Goal: Task Accomplishment & Management: Manage account settings

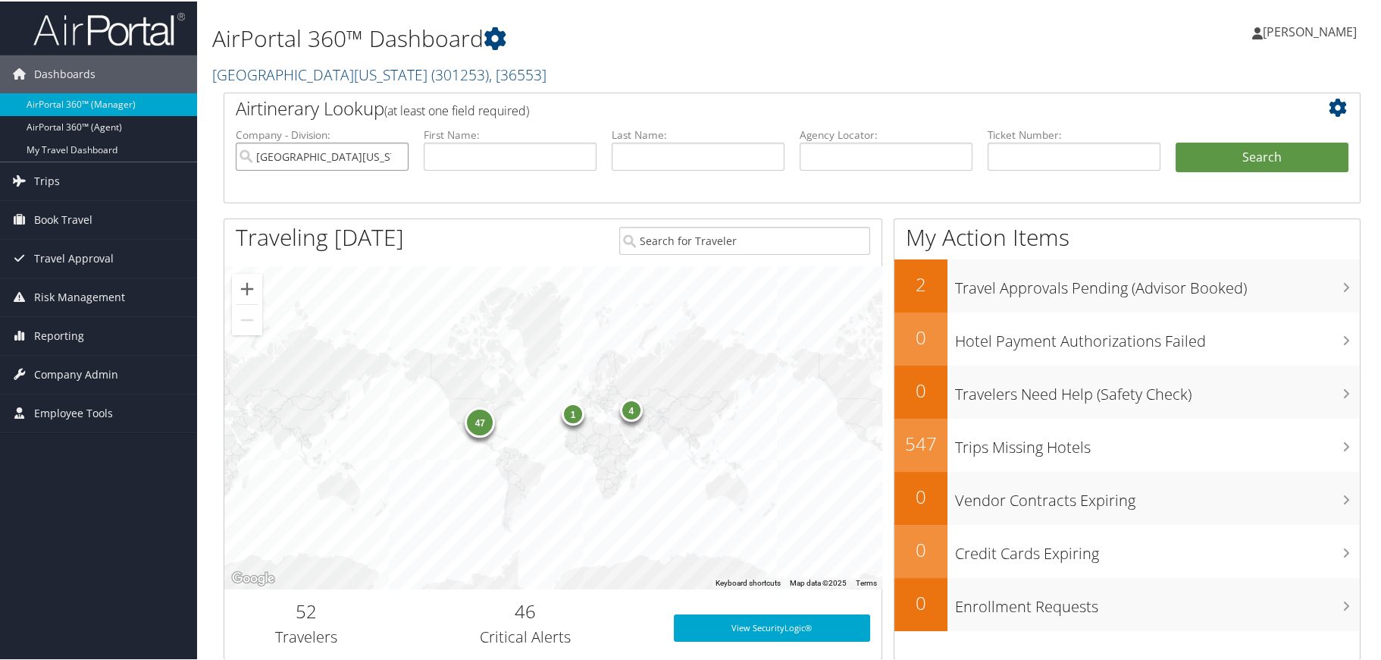
click at [395, 154] on input "[GEOGRAPHIC_DATA][US_STATE]" at bounding box center [322, 155] width 173 height 28
click at [378, 161] on input "search" at bounding box center [322, 155] width 173 height 28
type input "jackson university"
click at [1259, 155] on button "Search" at bounding box center [1262, 156] width 173 height 30
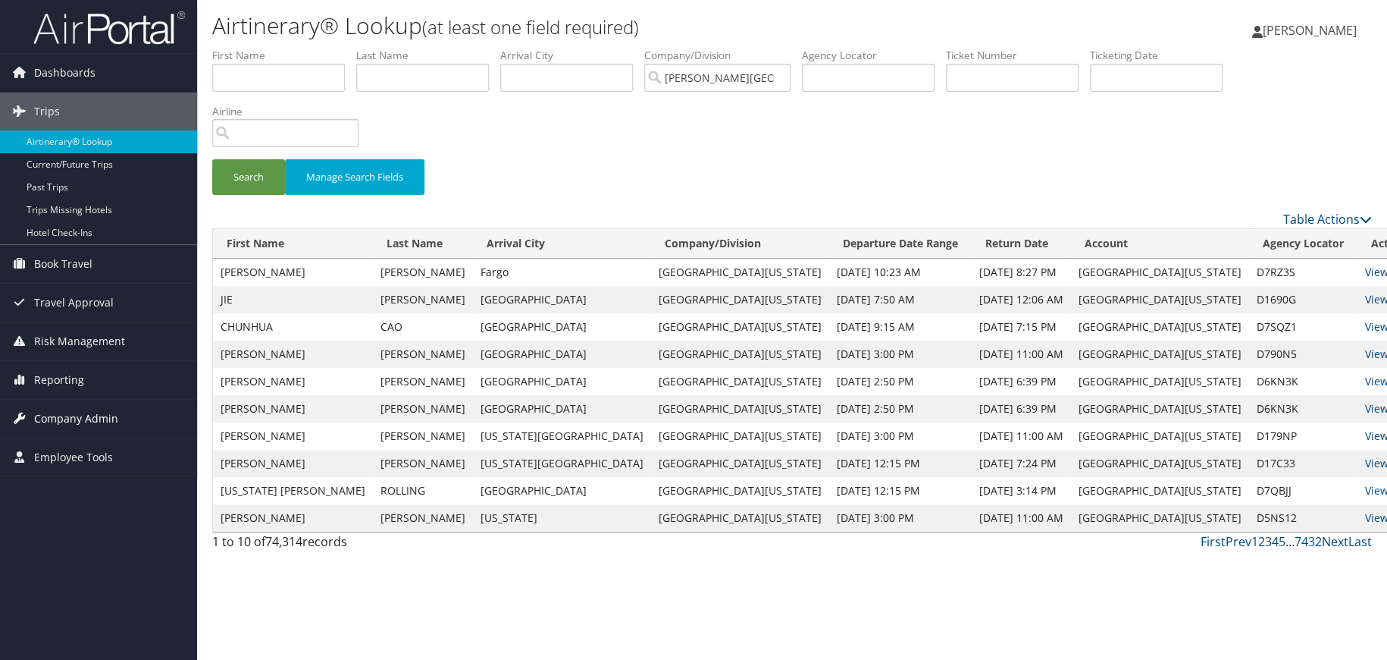
click at [45, 423] on span "Company Admin" at bounding box center [76, 419] width 84 height 38
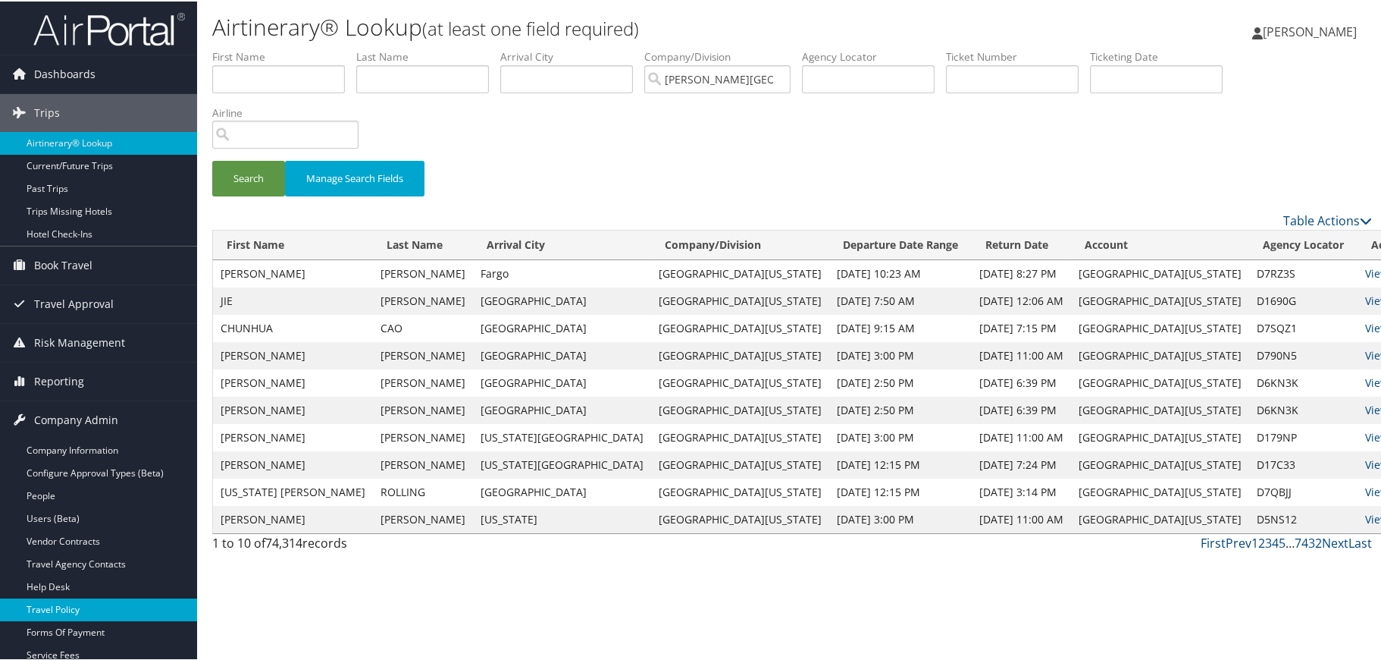
click at [60, 600] on link "Travel Policy" at bounding box center [98, 608] width 197 height 23
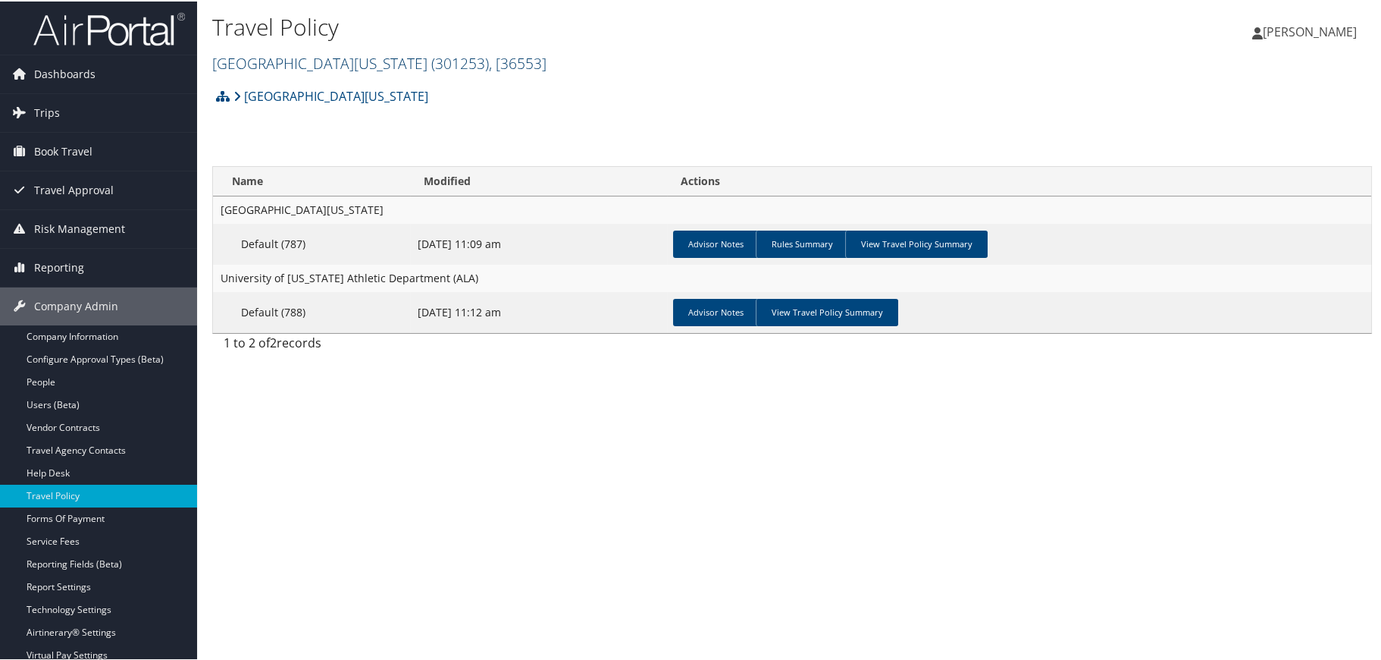
click at [431, 60] on span "( 301253 )" at bounding box center [460, 62] width 58 height 20
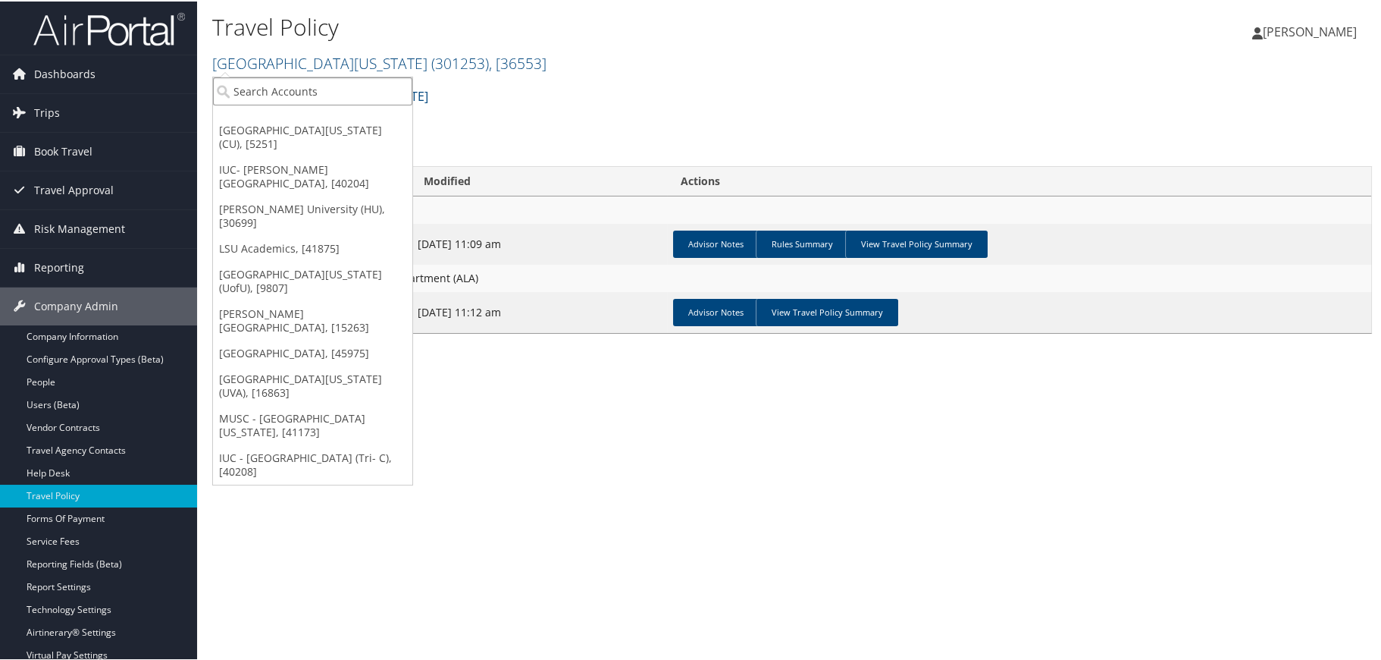
click at [320, 85] on input "search" at bounding box center [312, 90] width 199 height 28
drag, startPoint x: 337, startPoint y: 89, endPoint x: 196, endPoint y: 92, distance: 141.8
click at [196, 92] on div "Dashboards AirPortal 360™ (Manager) AirPortal 360™ (Agent) My Travel Dashboard …" at bounding box center [693, 330] width 1387 height 660
type input "jackson university"
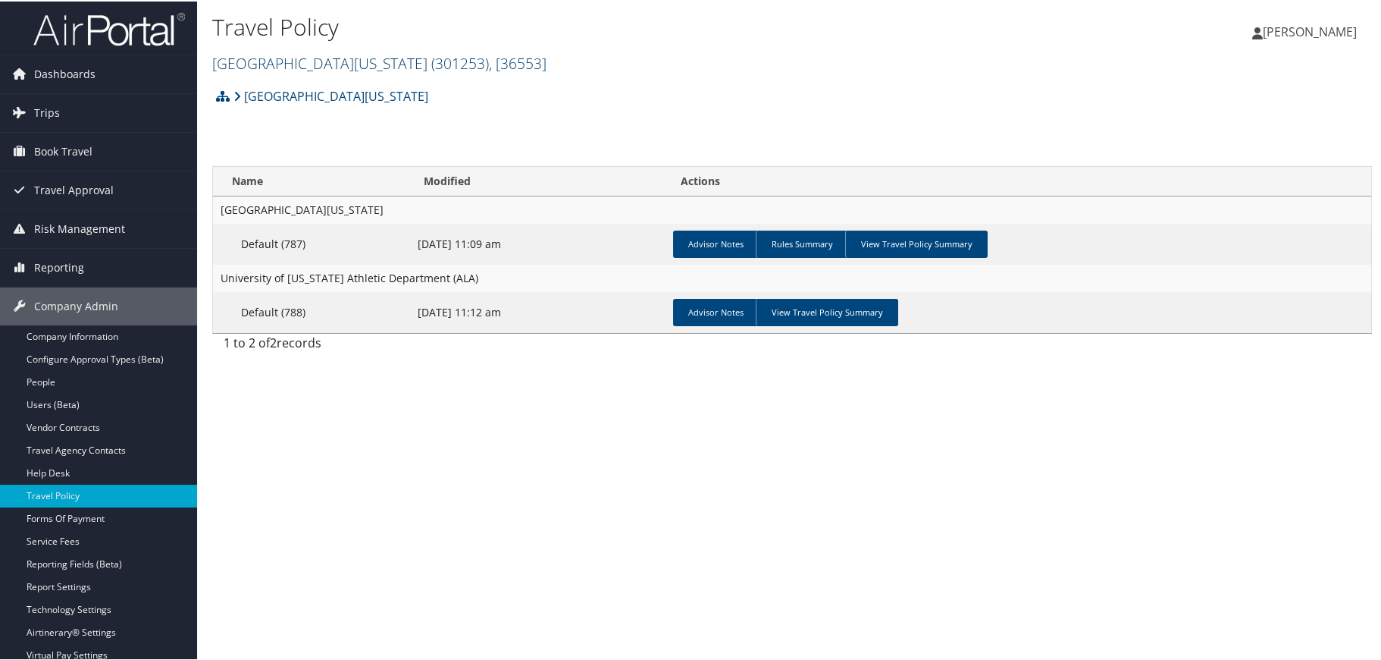
click at [243, 61] on link "University of Alabama ( 301253 ) , [ 36553 ]" at bounding box center [379, 62] width 334 height 20
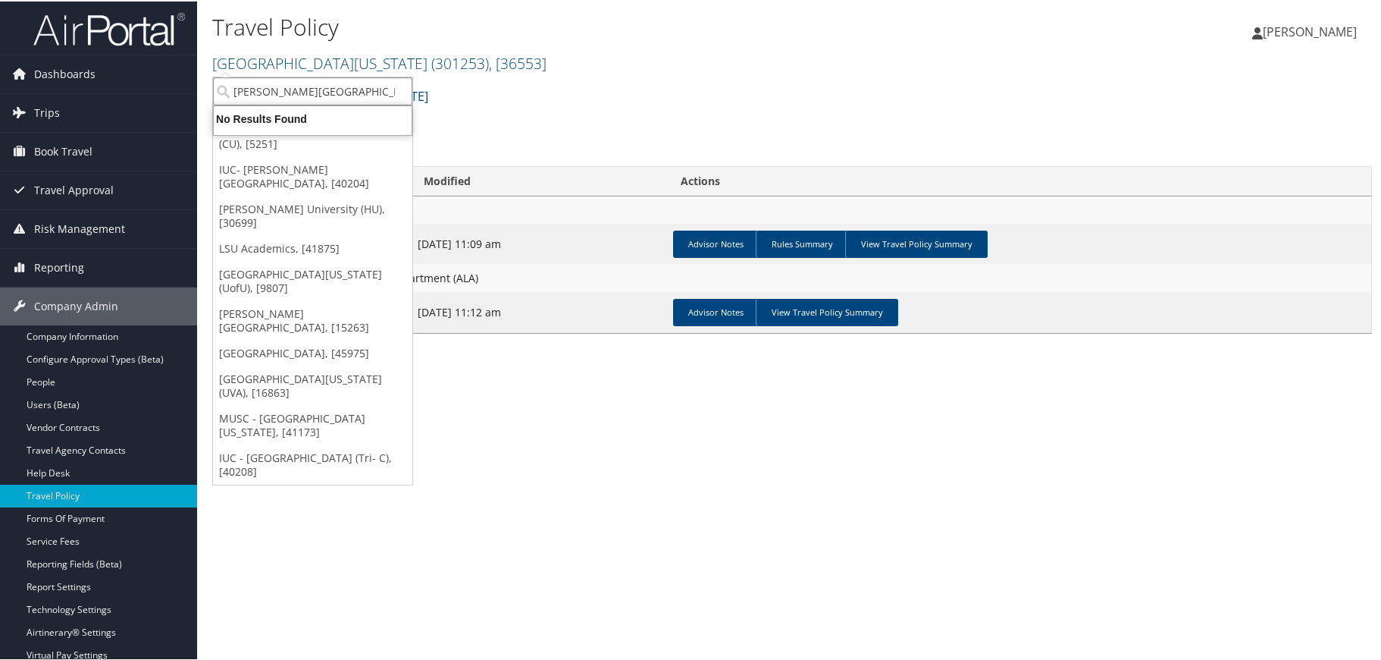
click at [398, 91] on input "jackson university" at bounding box center [312, 90] width 199 height 28
click at [394, 89] on input "search" at bounding box center [312, 90] width 199 height 28
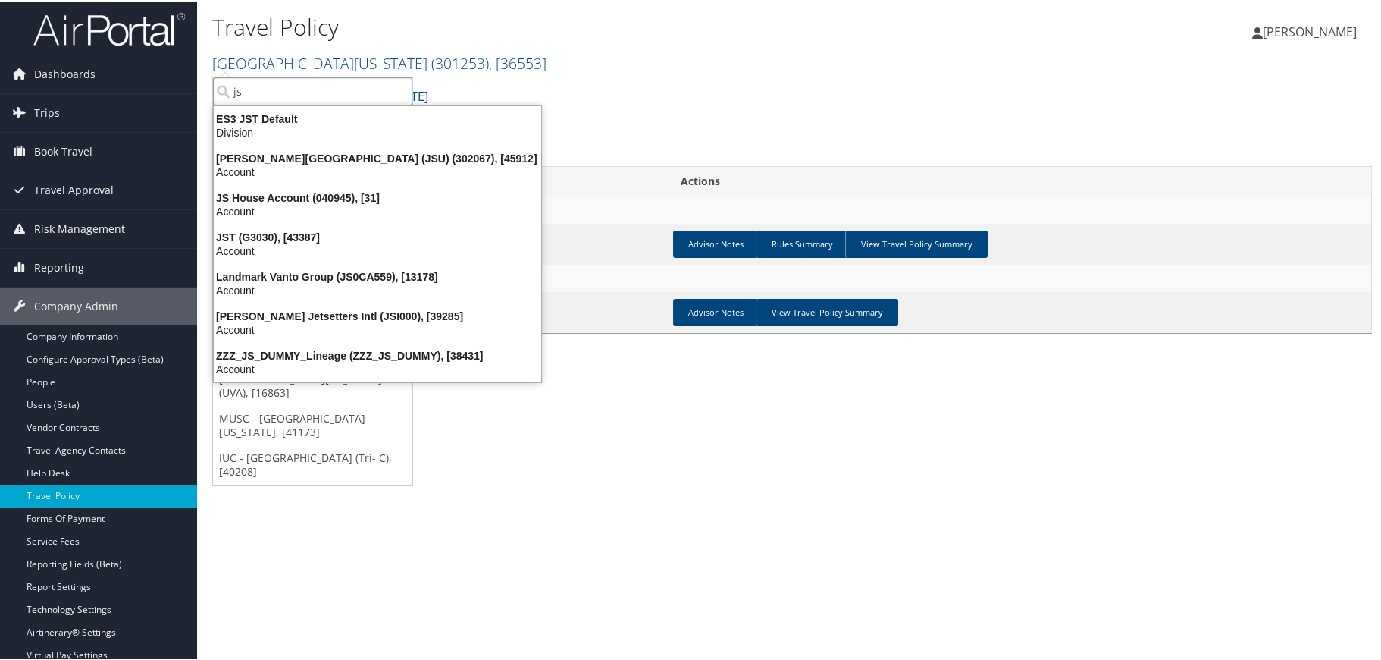
type input "jsu"
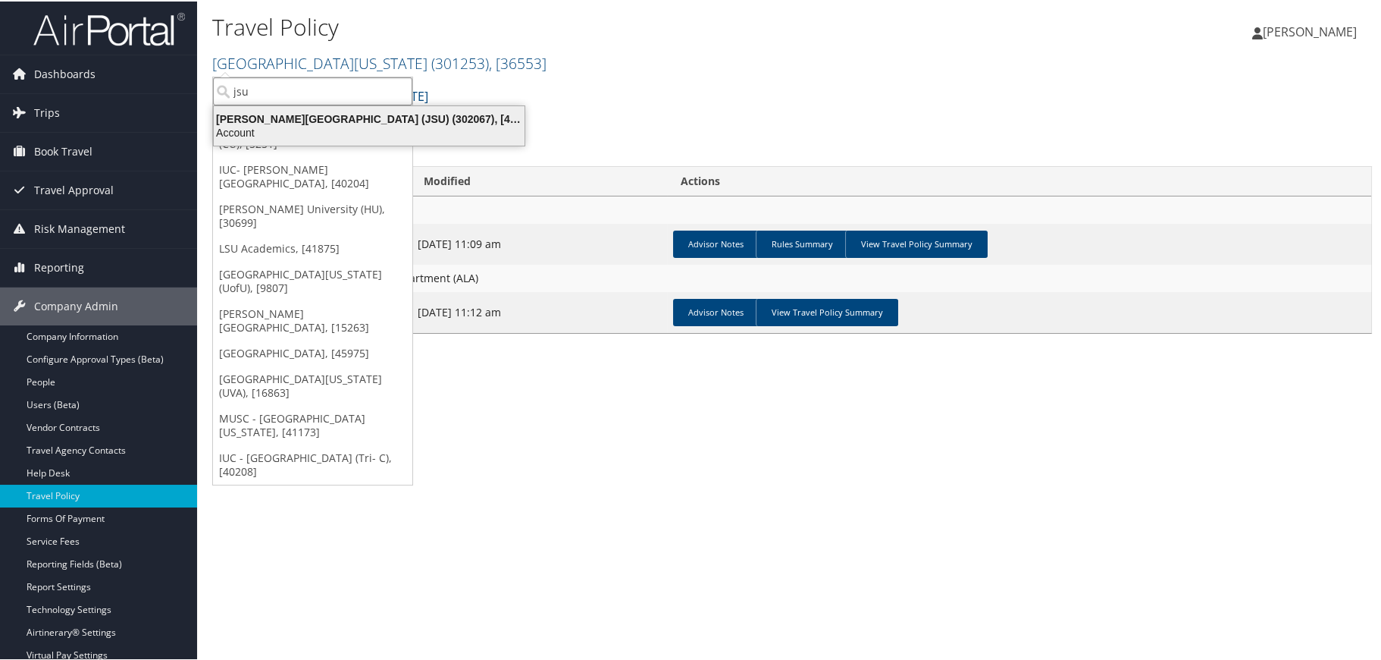
click at [364, 118] on div "Jackson State University (JSU) (302067), [45912]" at bounding box center [369, 118] width 329 height 14
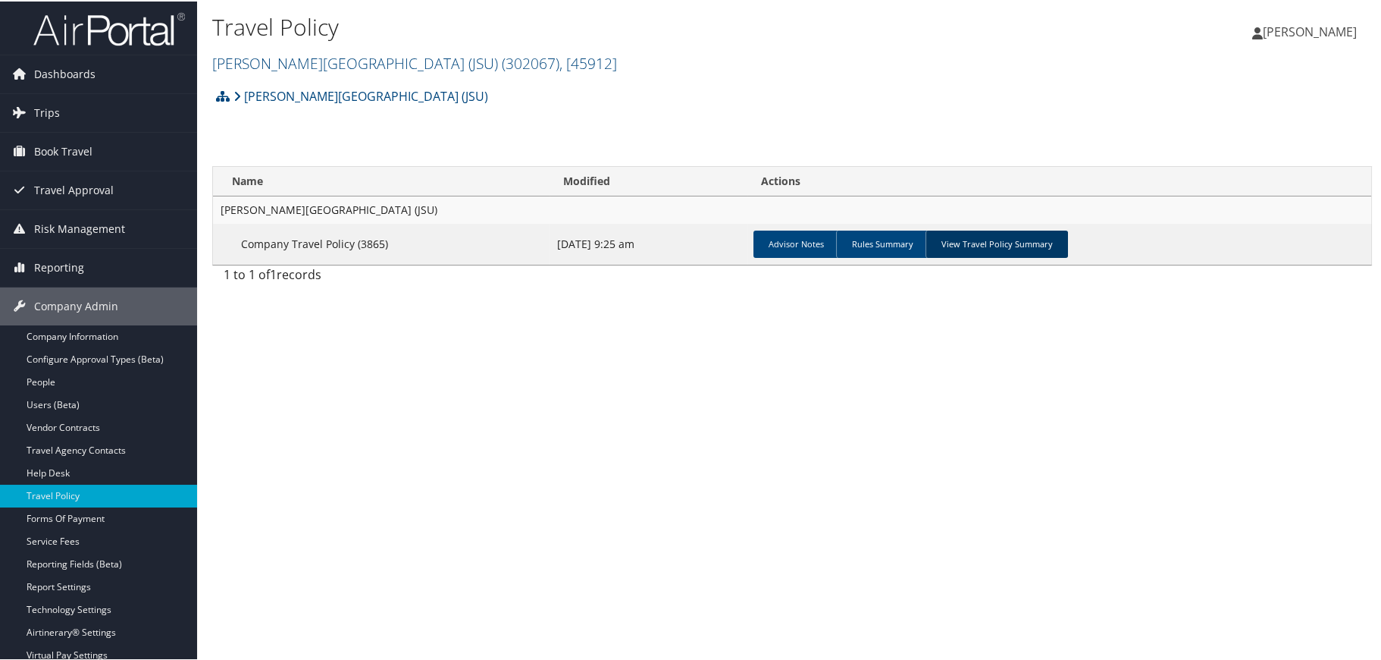
click at [1019, 239] on link "View Travel Policy Summary" at bounding box center [997, 242] width 143 height 27
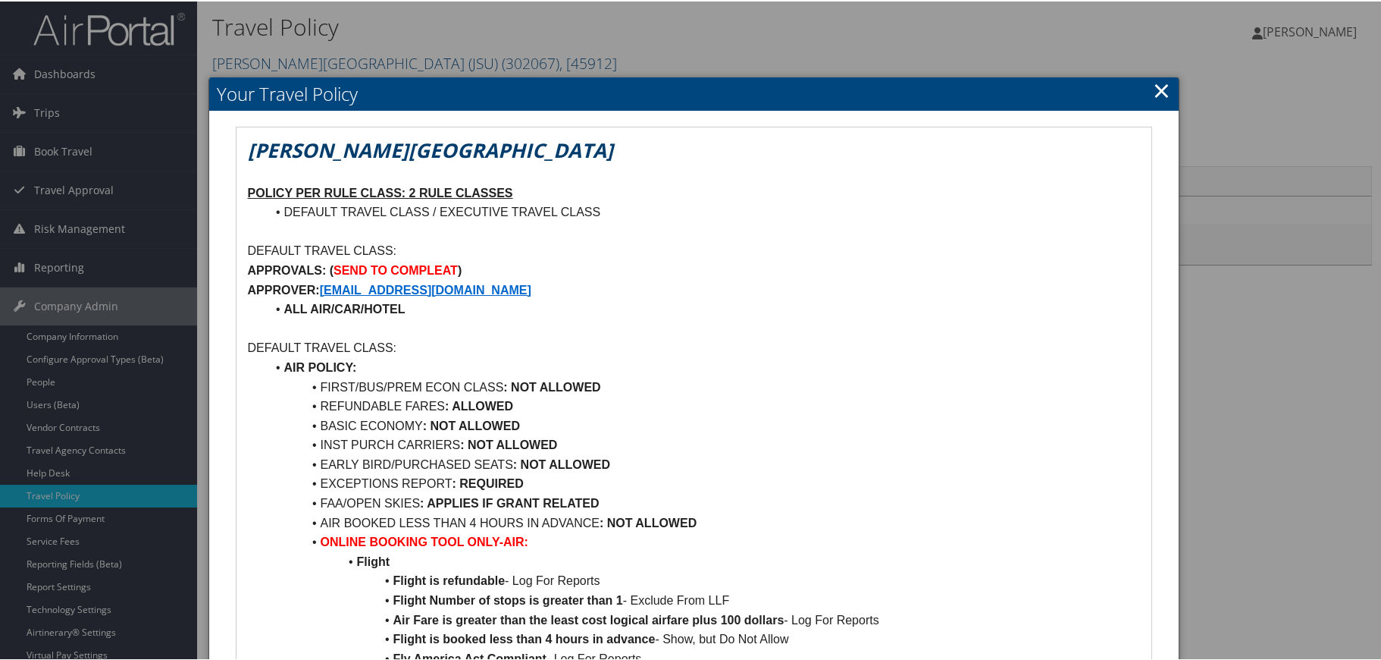
click at [1155, 93] on link "×" at bounding box center [1161, 89] width 17 height 30
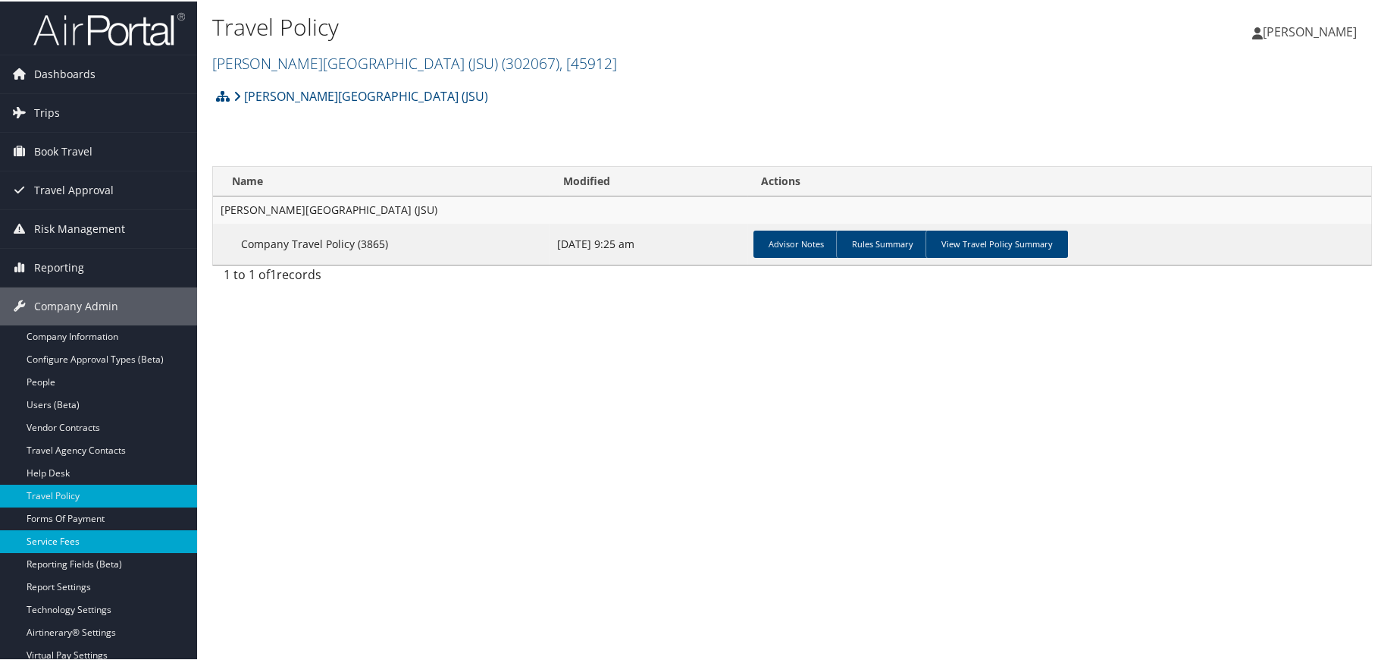
click at [79, 538] on link "Service Fees" at bounding box center [98, 539] width 197 height 23
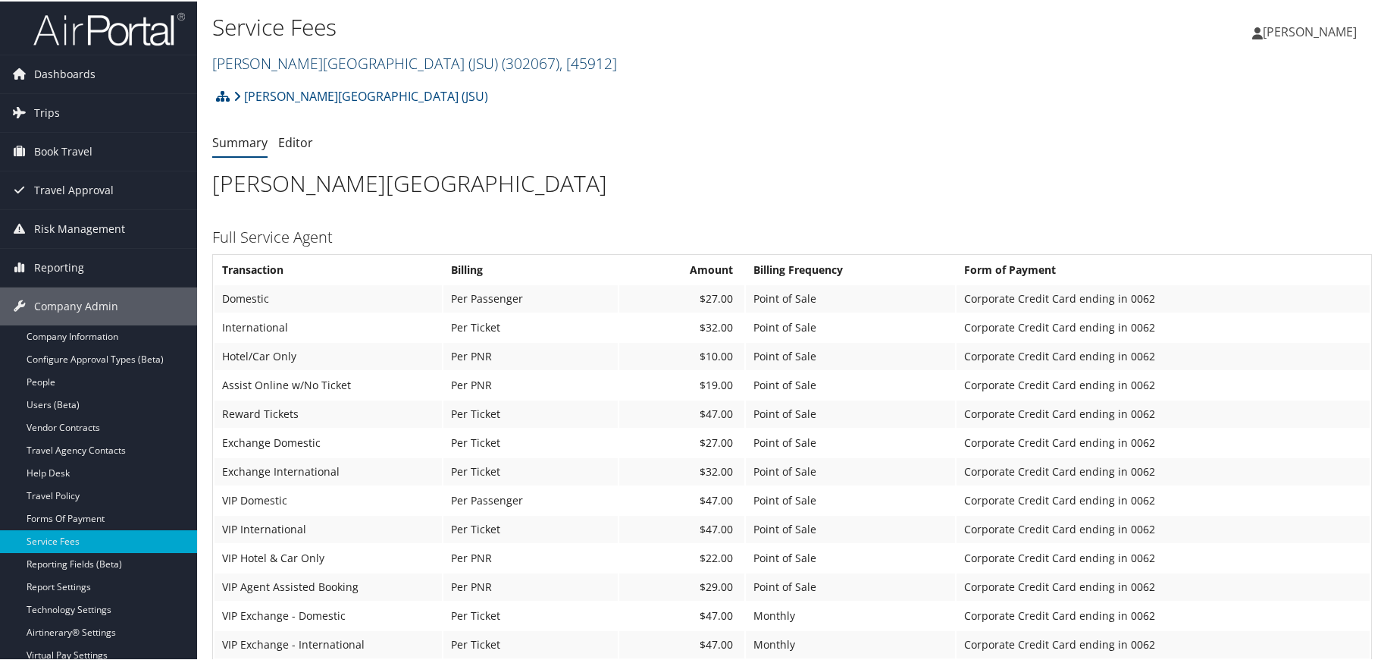
click at [343, 56] on link "Jackson State University (JSU) ( 302067 ) , [ 45912 ]" at bounding box center [414, 62] width 405 height 20
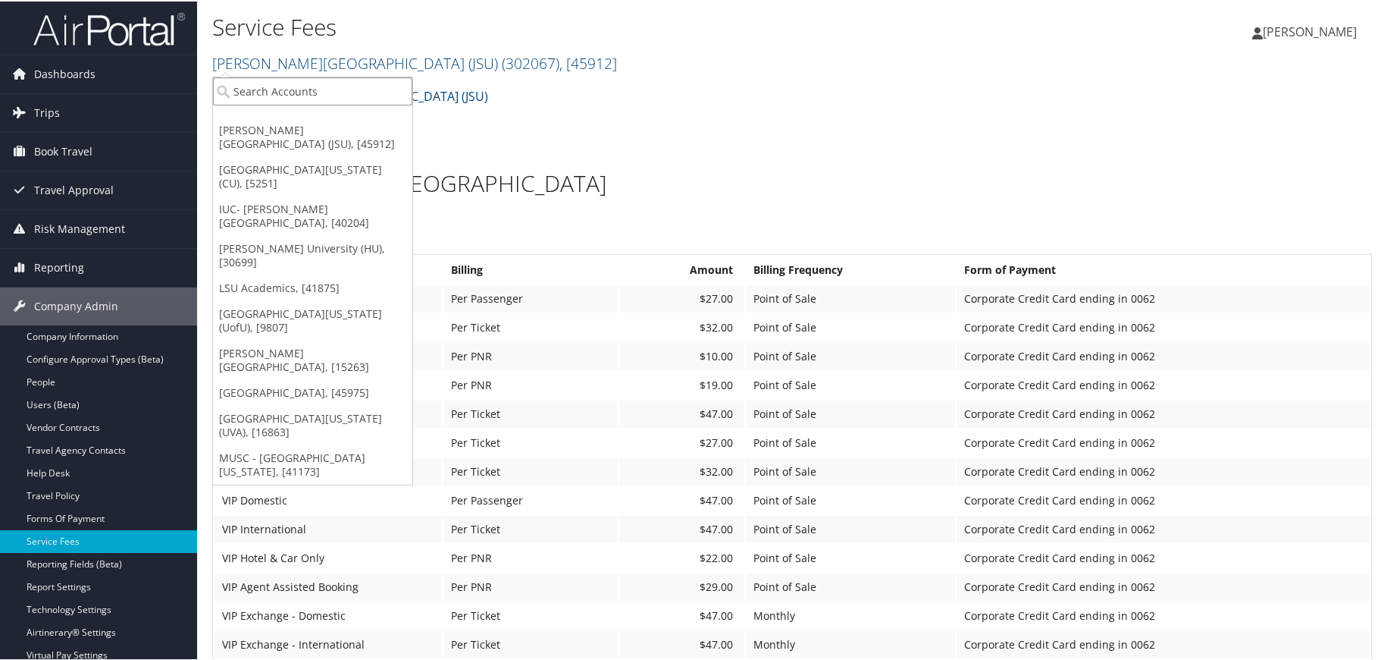
click at [330, 86] on input "search" at bounding box center [312, 90] width 199 height 28
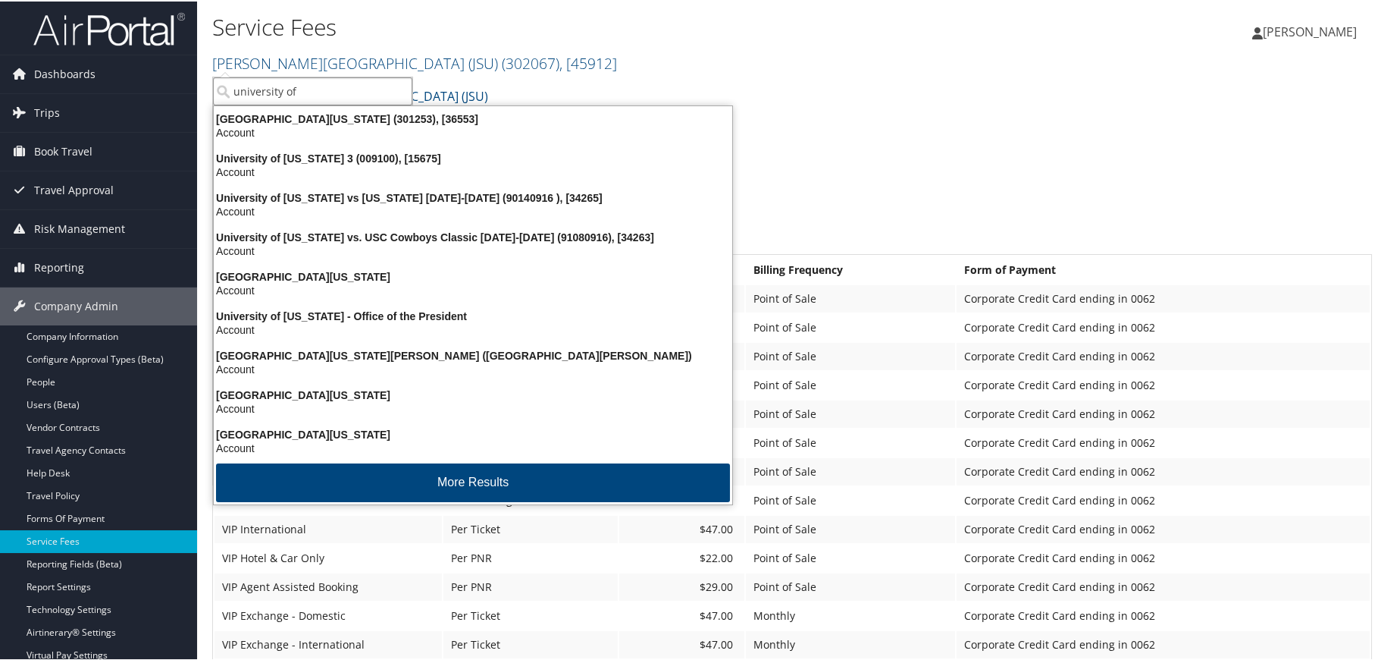
type input "university of a"
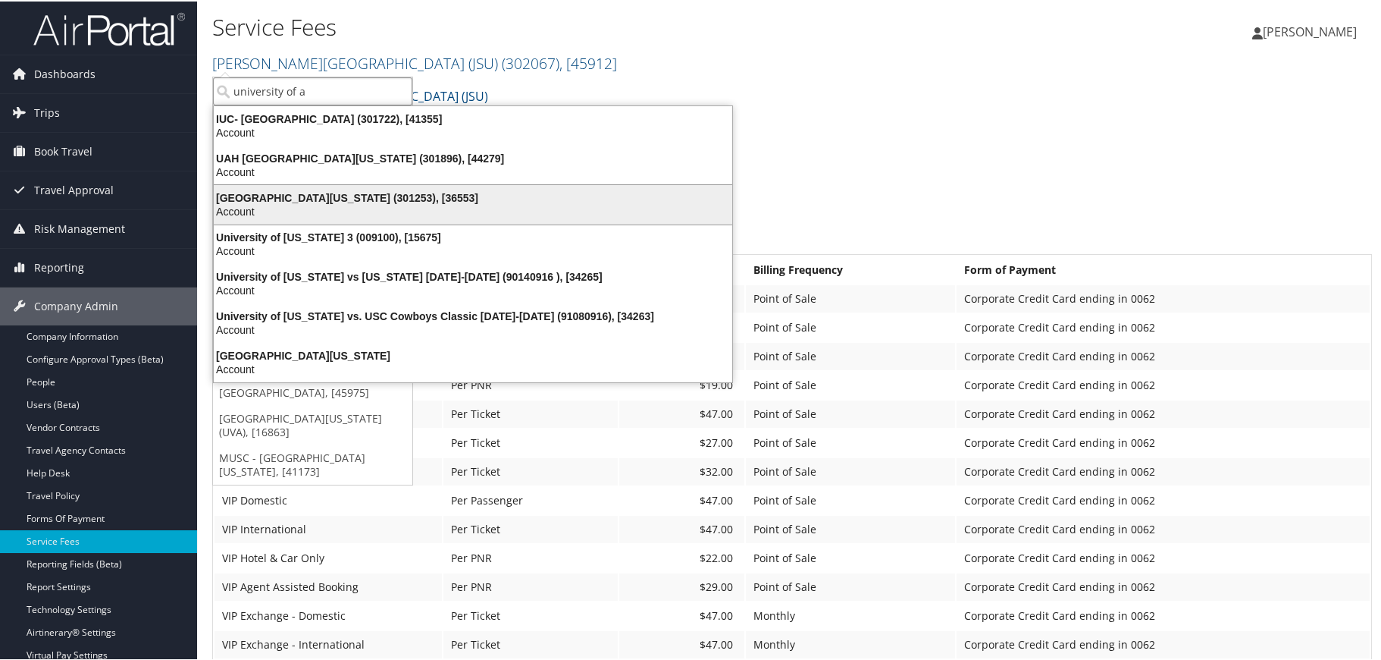
click at [290, 204] on div "Account" at bounding box center [473, 210] width 537 height 14
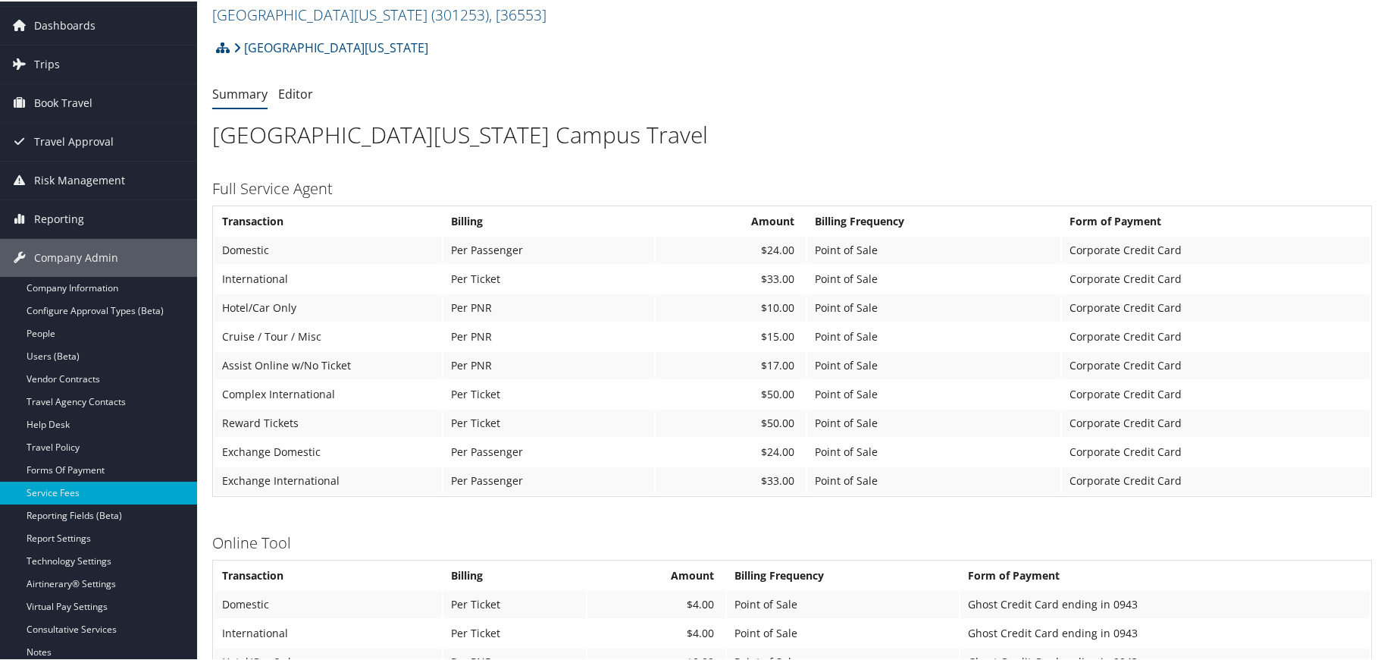
scroll to position [76, 0]
